Goal: Navigation & Orientation: Find specific page/section

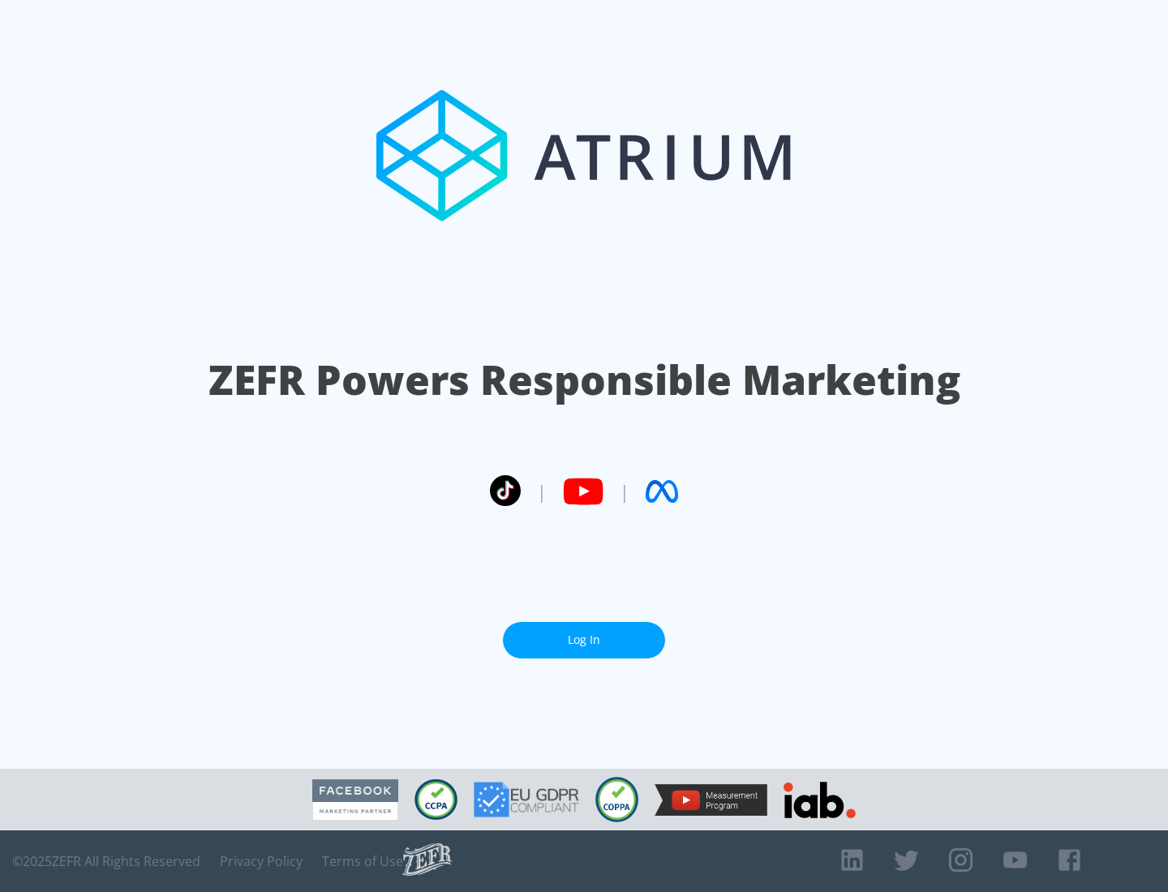
click at [584, 640] on link "Log In" at bounding box center [584, 640] width 162 height 37
